Goal: Information Seeking & Learning: Learn about a topic

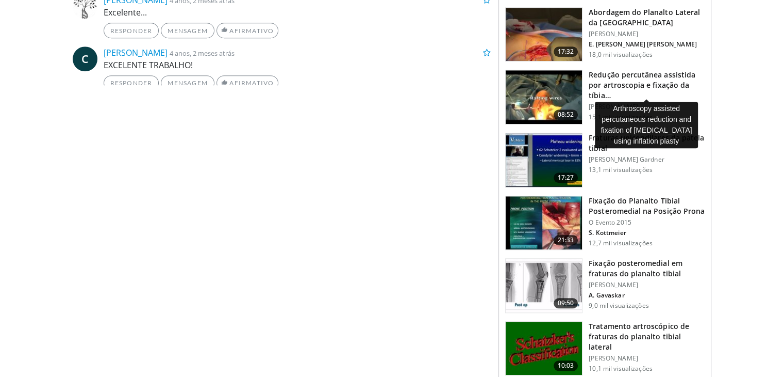
scroll to position [928, 0]
